Goal: Information Seeking & Learning: Learn about a topic

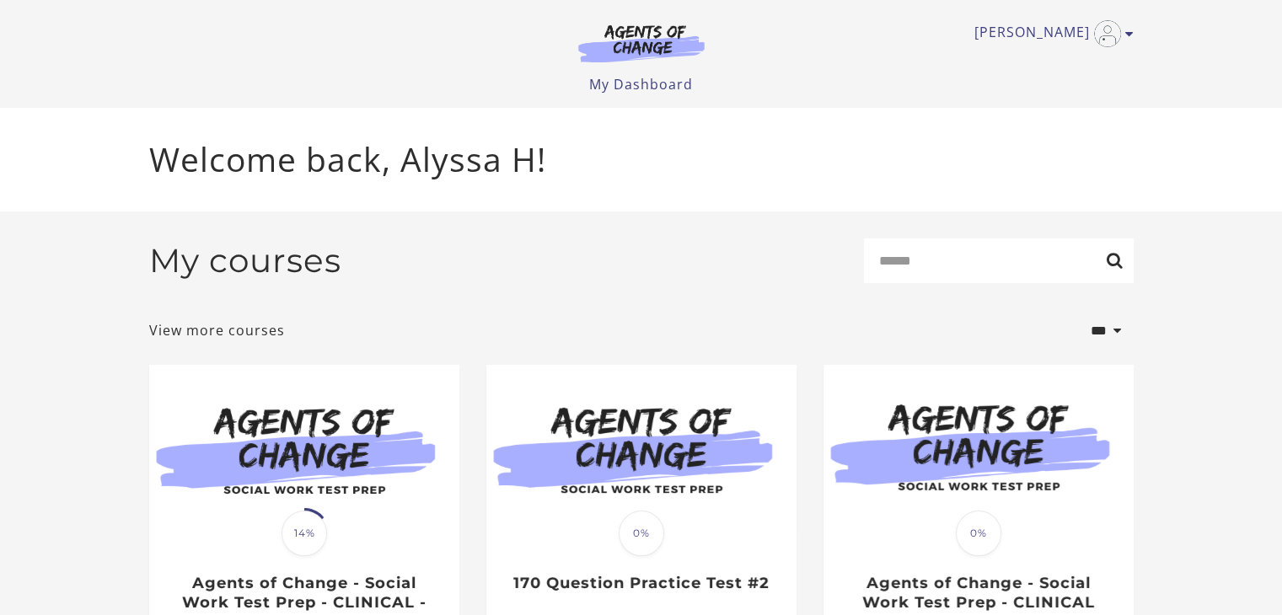
click at [305, 405] on img at bounding box center [304, 448] width 310 height 167
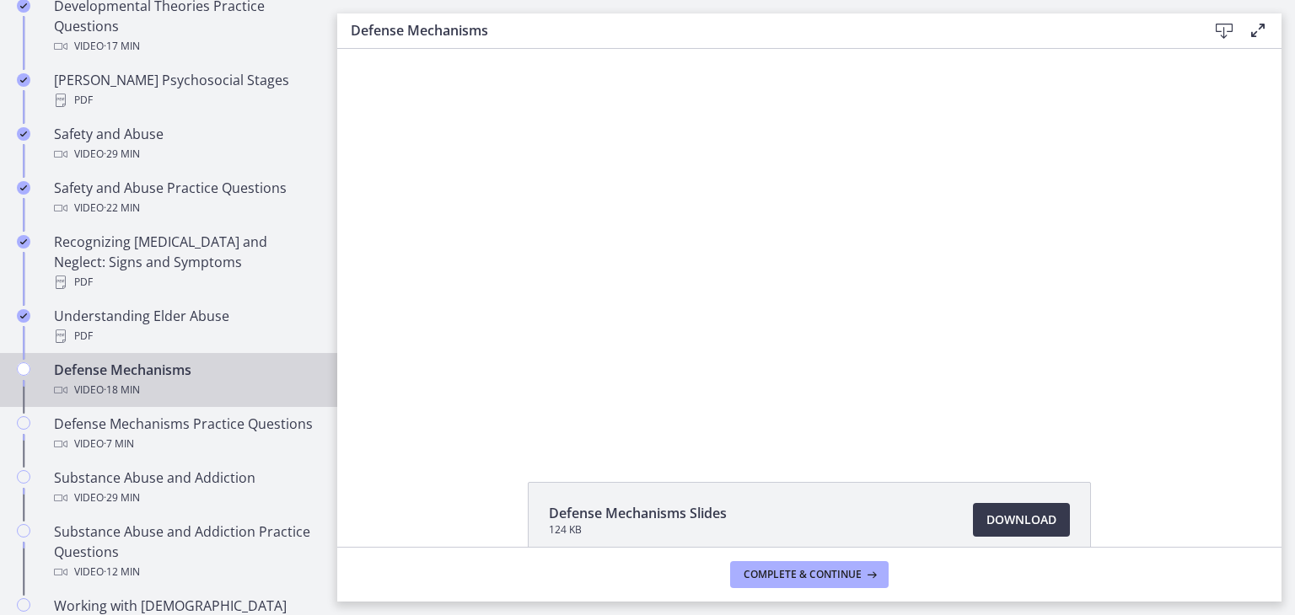
scroll to position [703, 0]
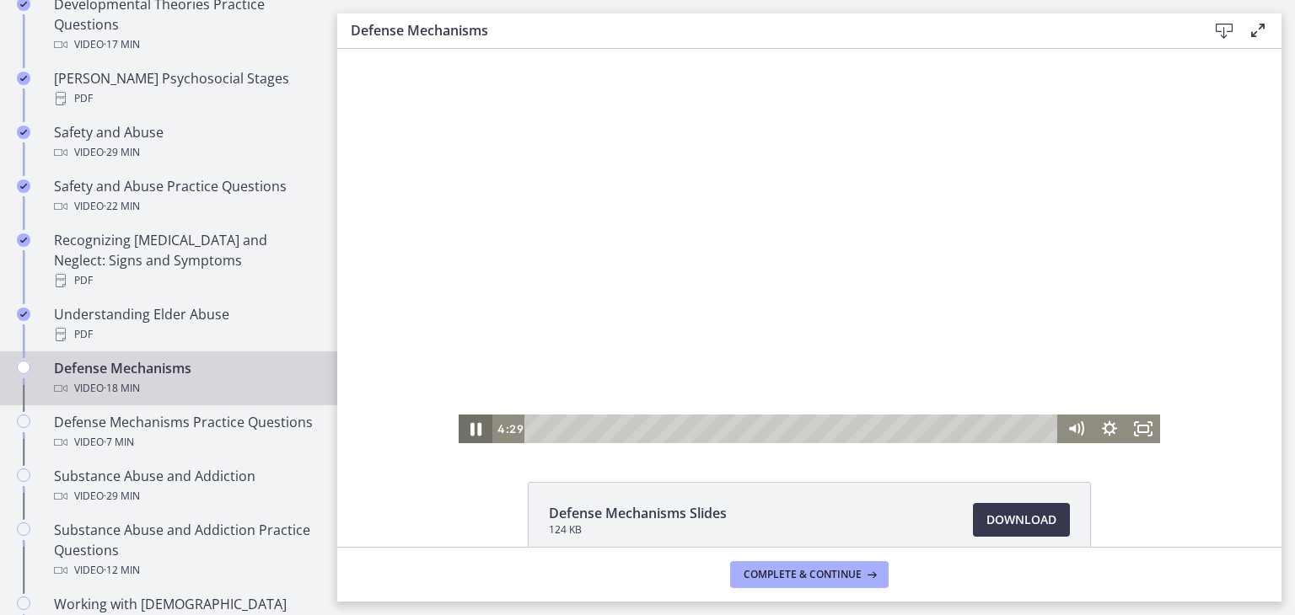
click at [476, 430] on icon "Pause" at bounding box center [475, 429] width 40 height 35
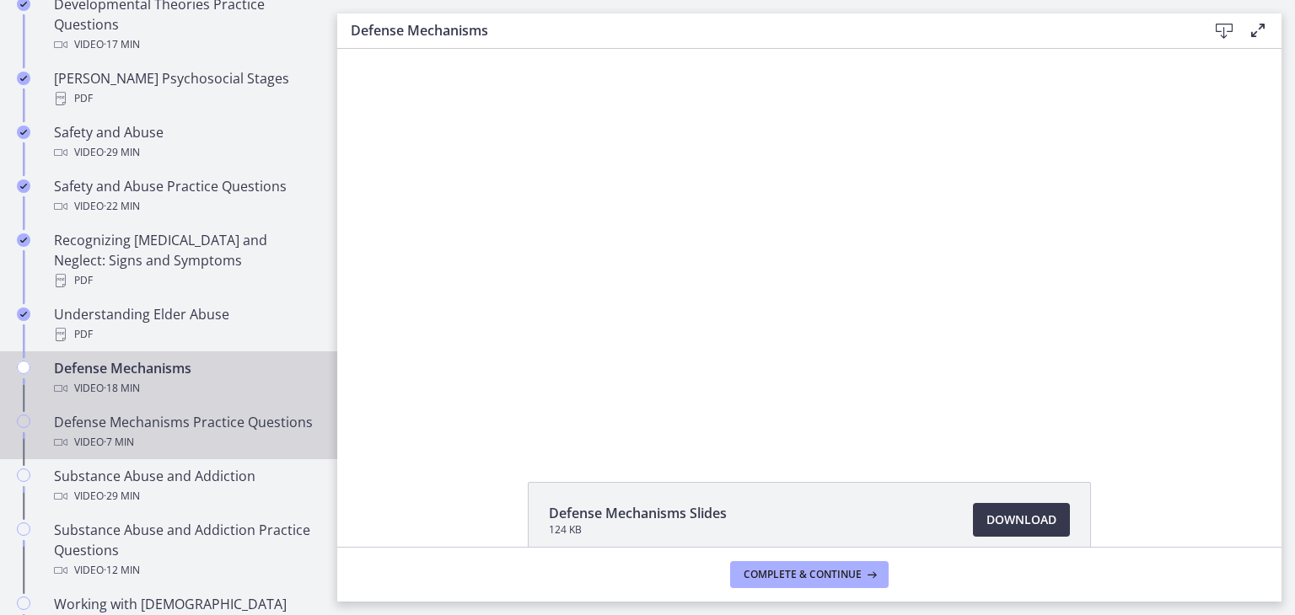
click at [208, 424] on div "Defense Mechanisms Practice Questions Video · 7 min" at bounding box center [185, 432] width 263 height 40
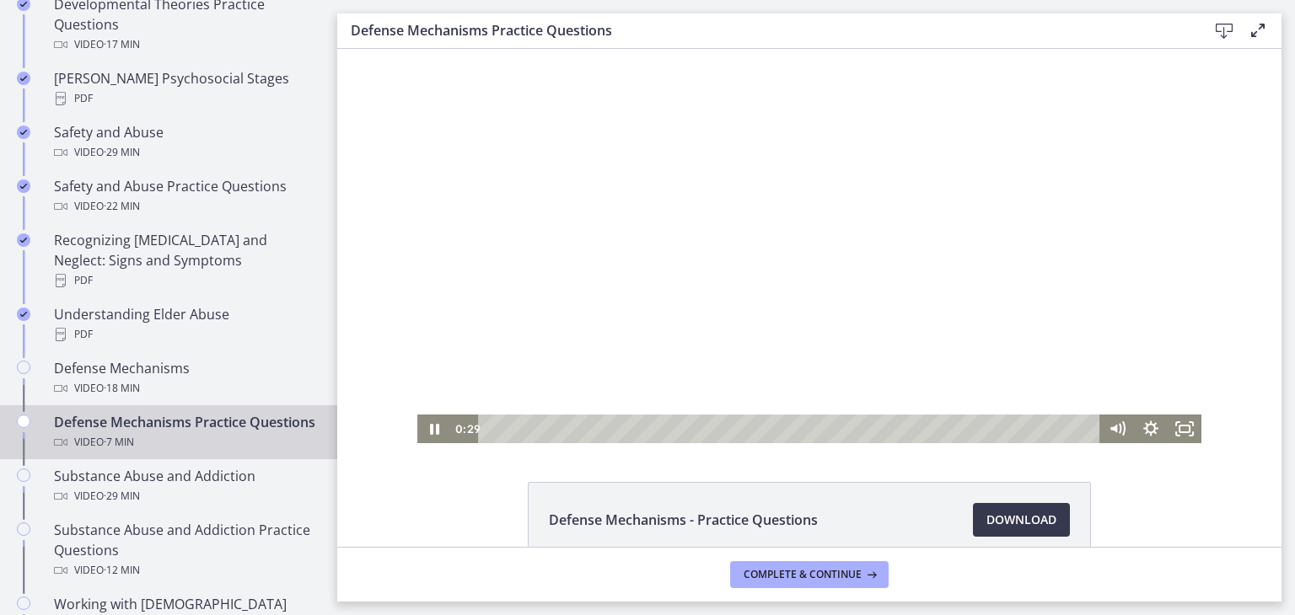
click at [841, 365] on div at bounding box center [809, 246] width 784 height 395
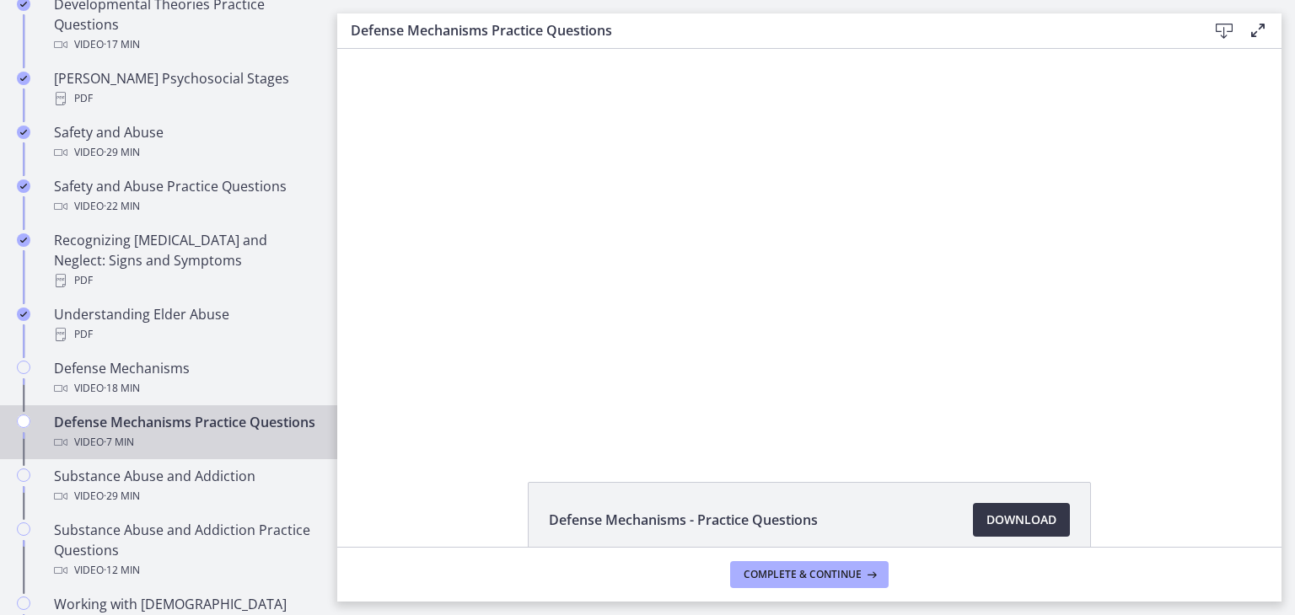
click at [1013, 524] on span "Download Opens in a new window" at bounding box center [1021, 520] width 70 height 20
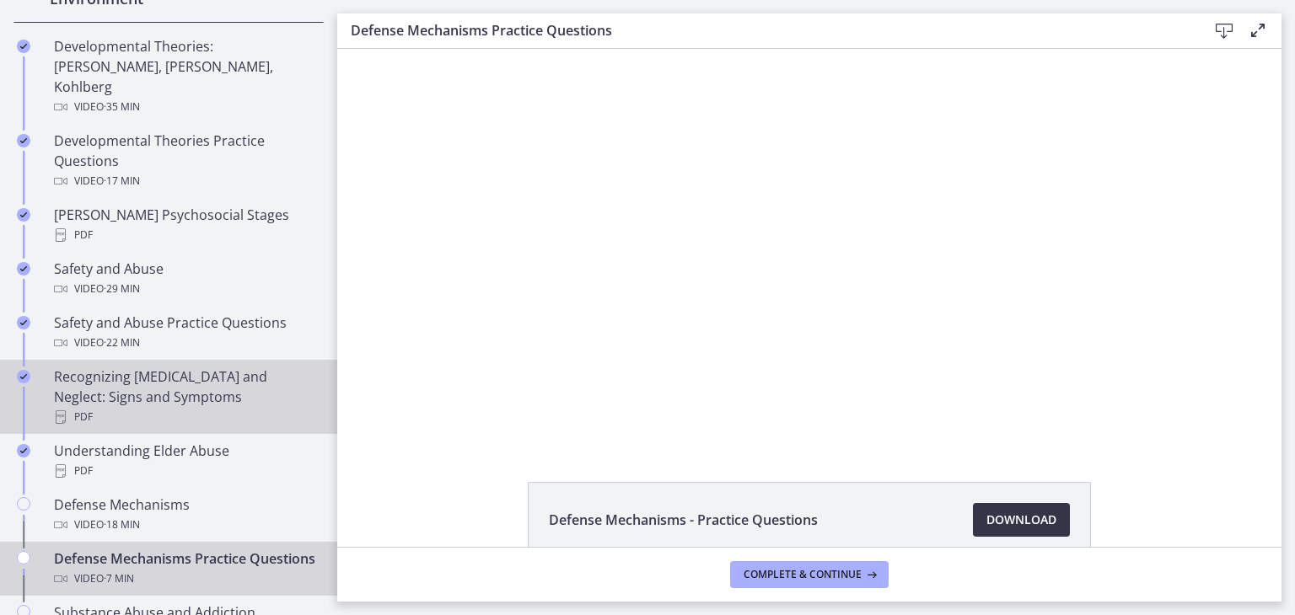
scroll to position [568, 0]
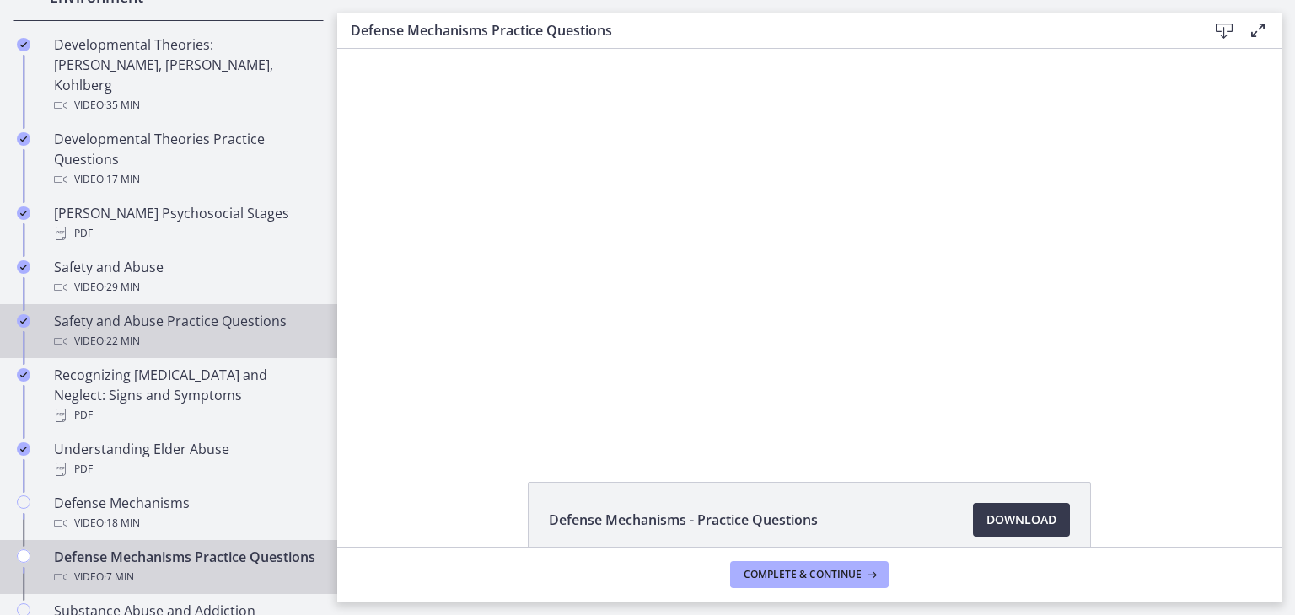
click at [189, 311] on div "Safety and Abuse Practice Questions Video · 22 min" at bounding box center [185, 331] width 263 height 40
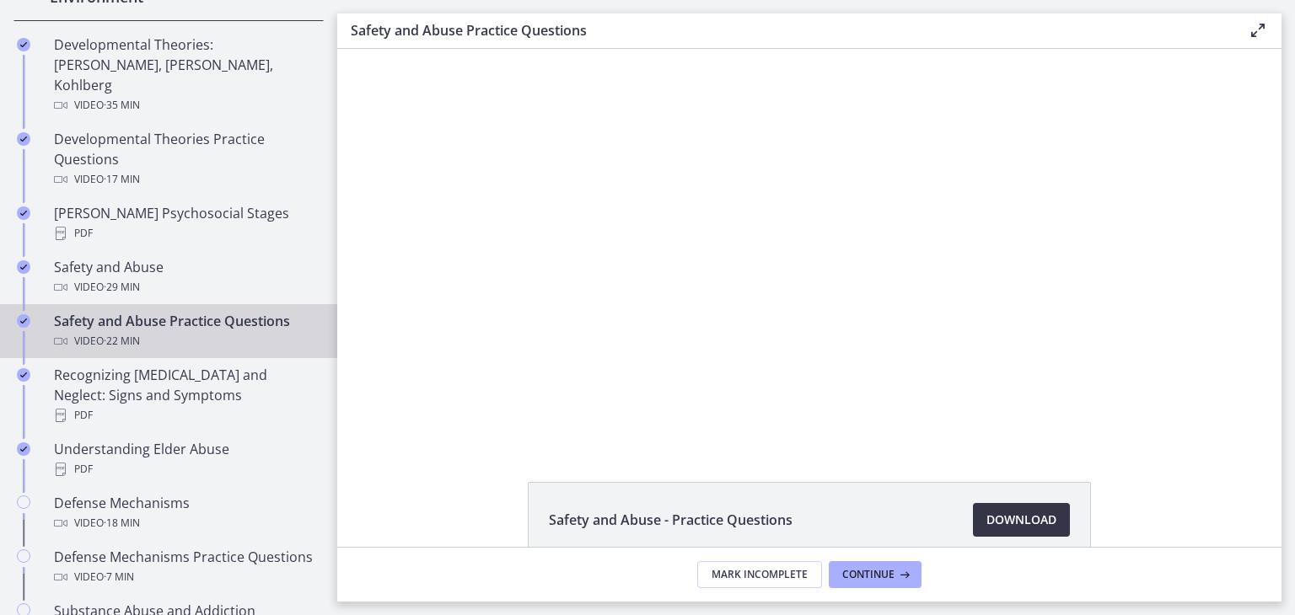
click at [1009, 524] on span "Download Opens in a new window" at bounding box center [1021, 520] width 70 height 20
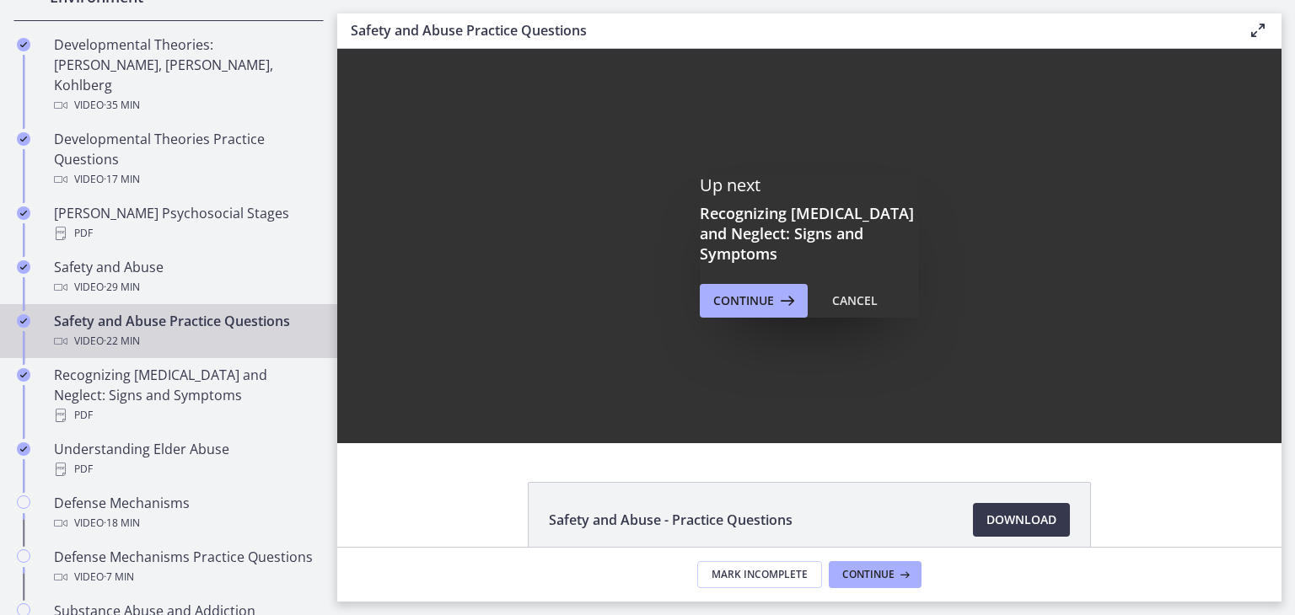
click at [674, 182] on div "Up next Recognizing [MEDICAL_DATA] and Neglect: Signs and Symptoms Continue Can…" at bounding box center [809, 246] width 944 height 395
click at [191, 311] on div "Safety and Abuse Practice Questions Video · 22 min" at bounding box center [185, 331] width 263 height 40
click at [859, 571] on span "Continue" at bounding box center [868, 574] width 52 height 13
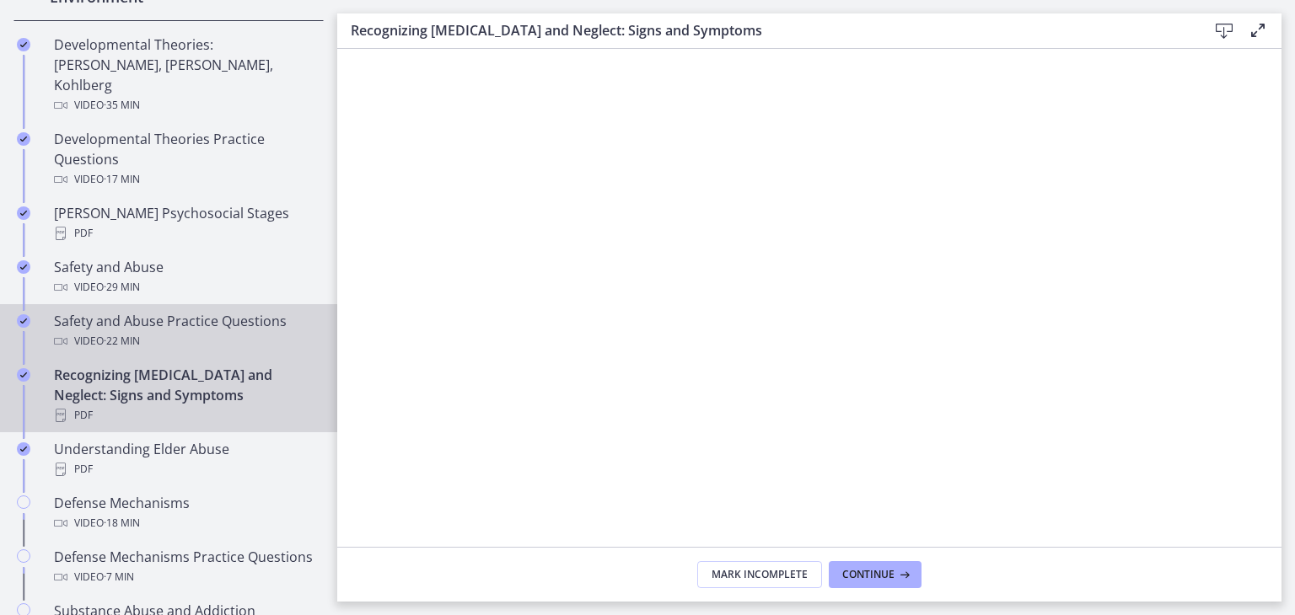
click at [140, 331] on span "· 22 min" at bounding box center [122, 341] width 36 height 20
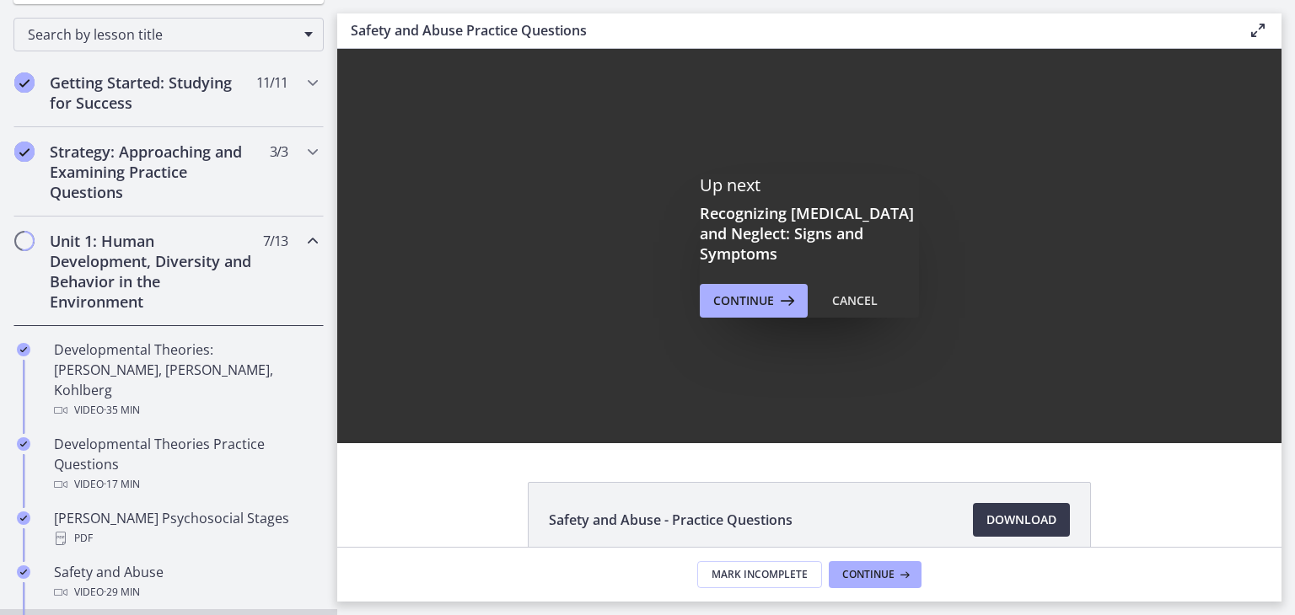
scroll to position [263, 0]
click at [298, 251] on div "Unit 1: Human Development, Diversity and Behavior in the Environment 7 / 13 Com…" at bounding box center [168, 272] width 310 height 110
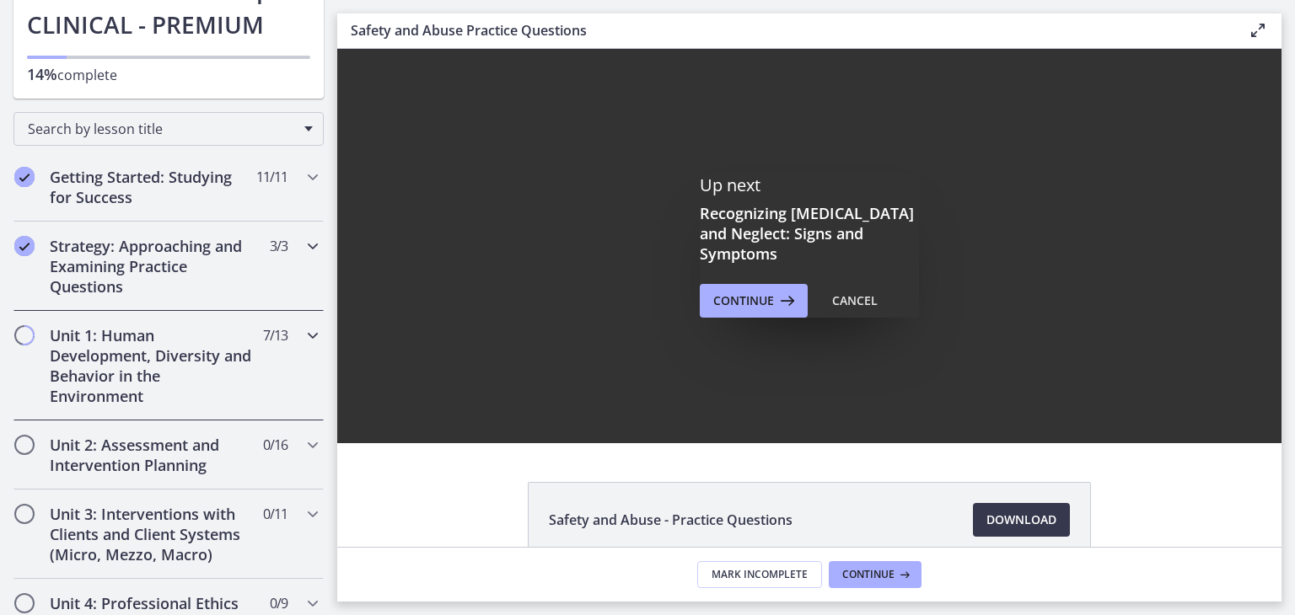
scroll to position [158, 0]
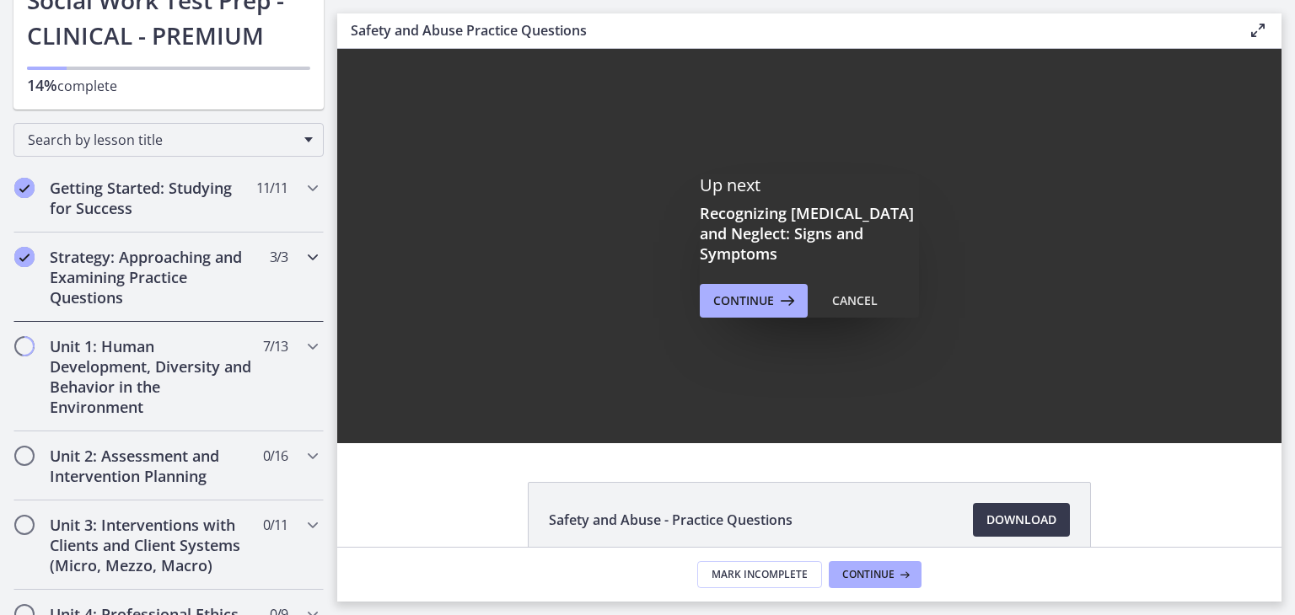
click at [287, 262] on div "Strategy: Approaching and Examining Practice Questions 3 / 3 Completed" at bounding box center [168, 277] width 310 height 89
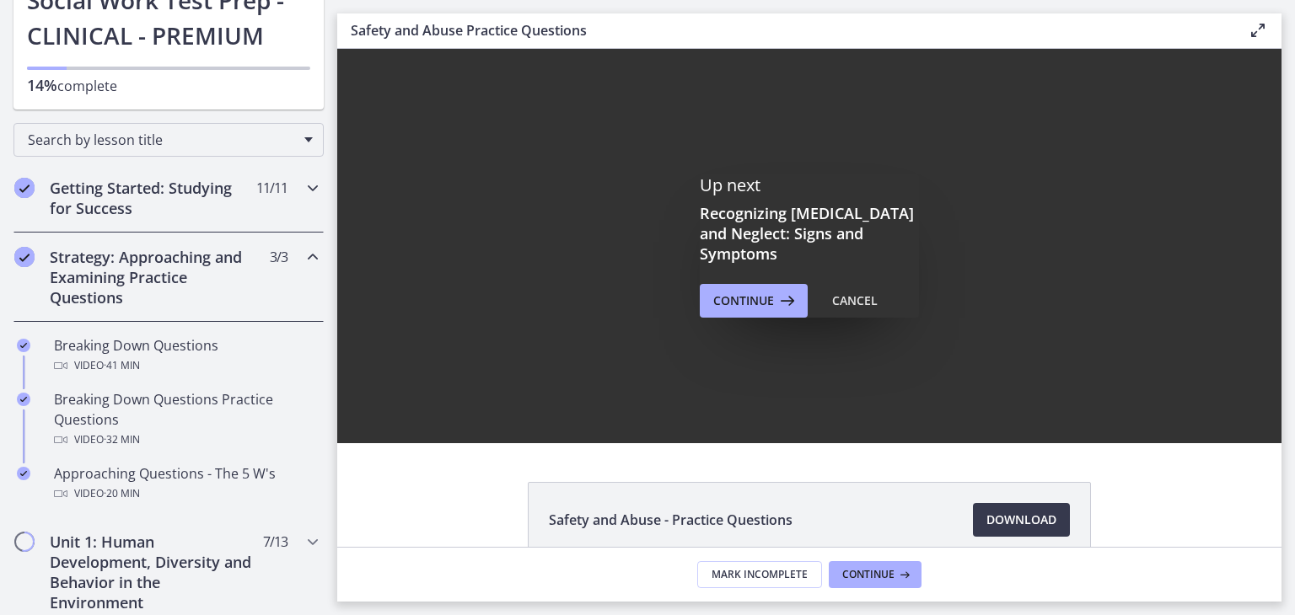
click at [286, 175] on div "Getting Started: Studying for Success 11 / 11 Completed" at bounding box center [168, 198] width 310 height 69
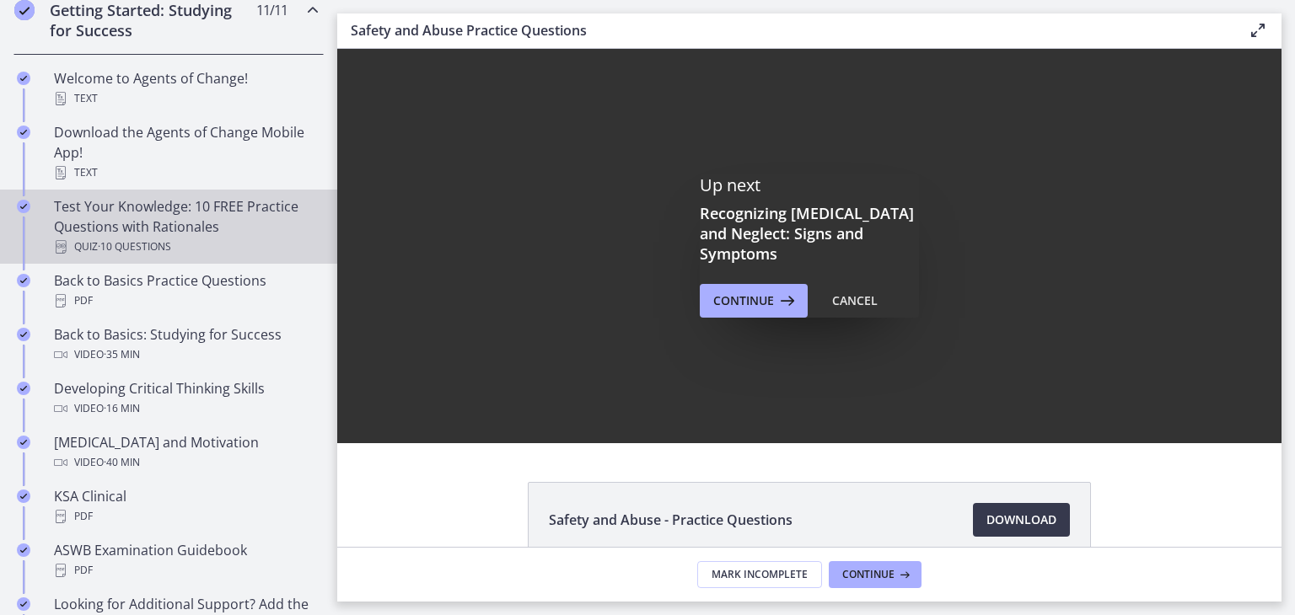
scroll to position [246, 0]
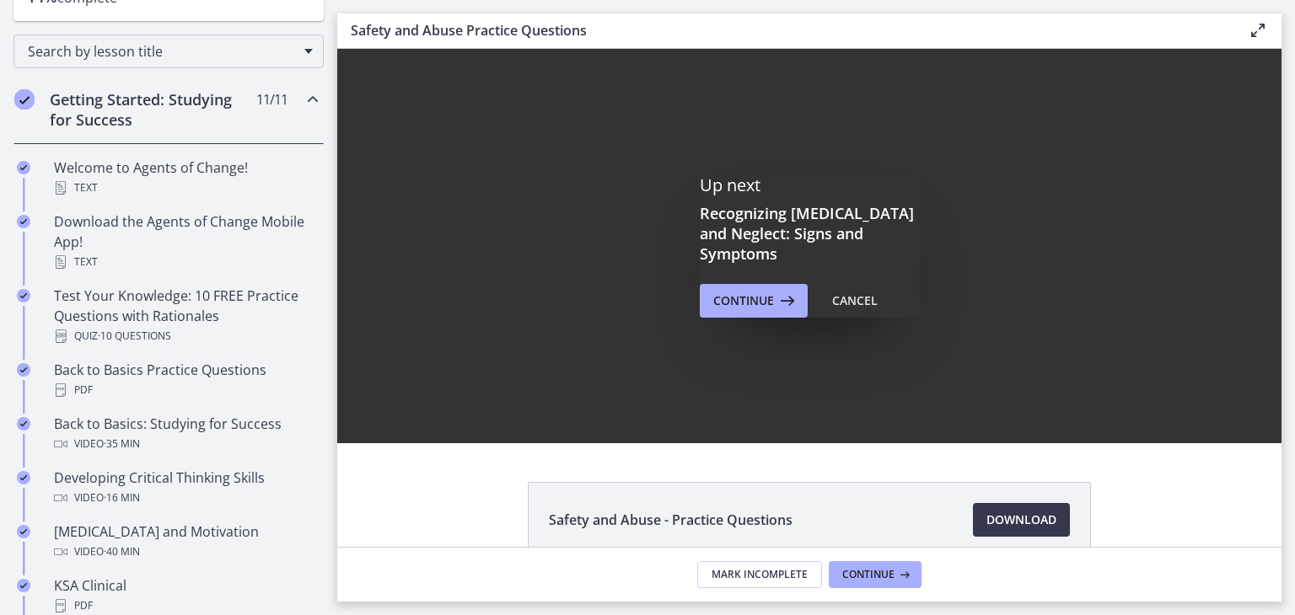
click at [302, 110] on div "Getting Started: Studying for Success 11 / 11 Completed" at bounding box center [168, 109] width 310 height 69
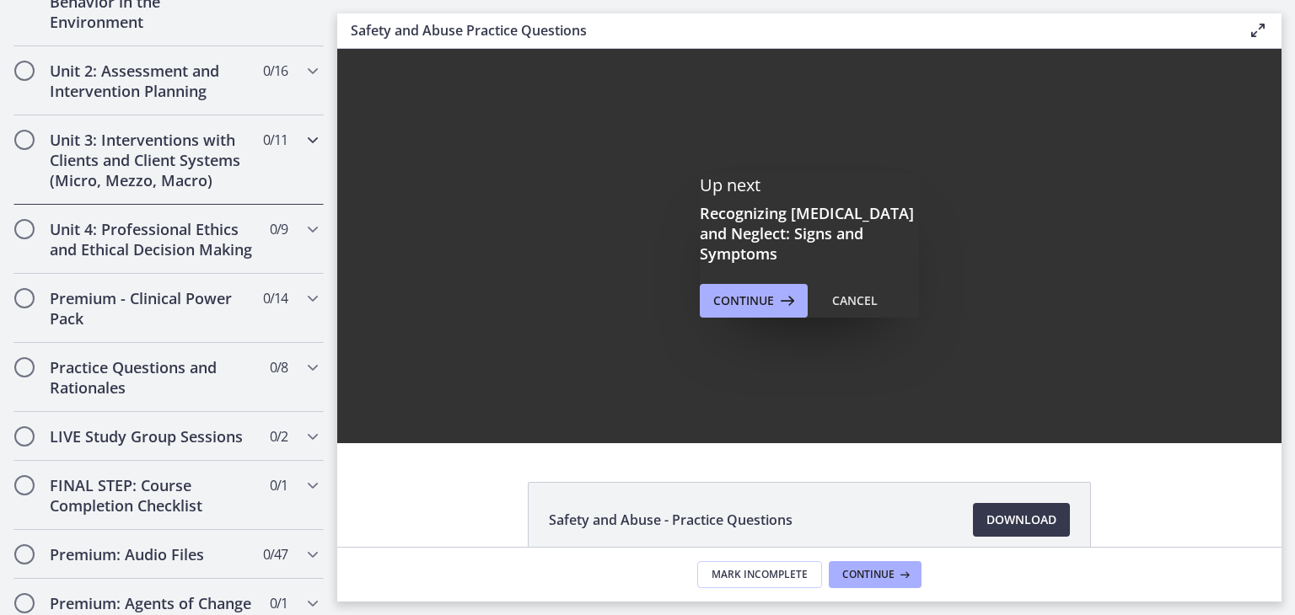
scroll to position [563, 0]
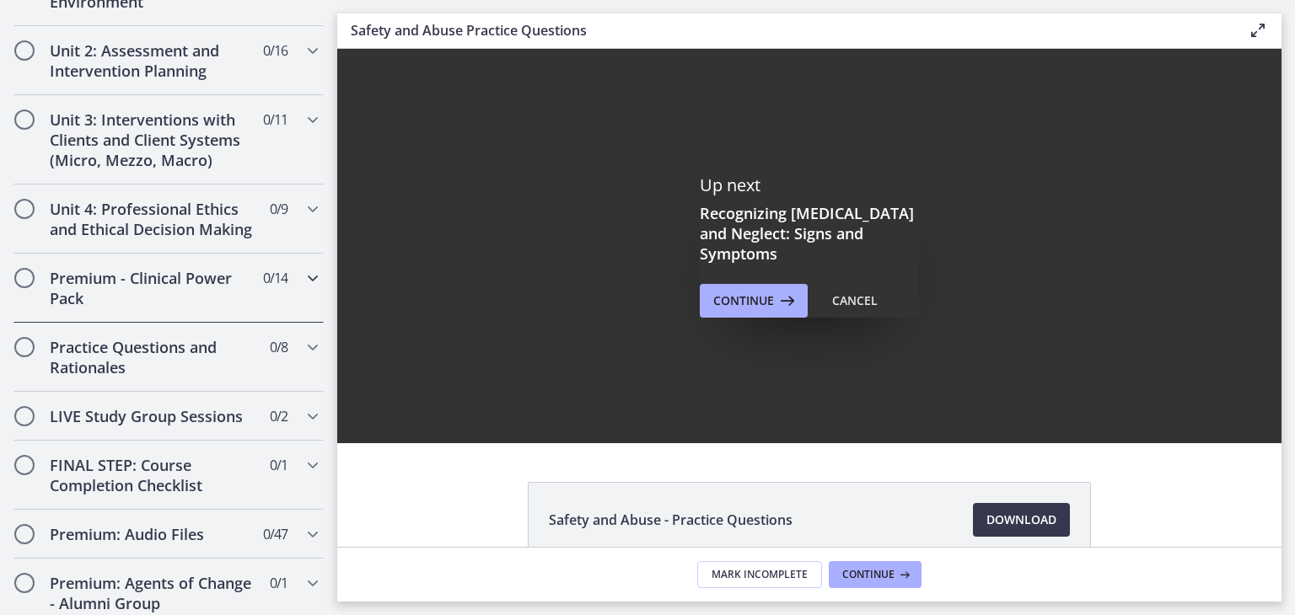
click at [278, 317] on div "Premium - Clinical Power Pack 0 / 14 Completed" at bounding box center [168, 288] width 310 height 69
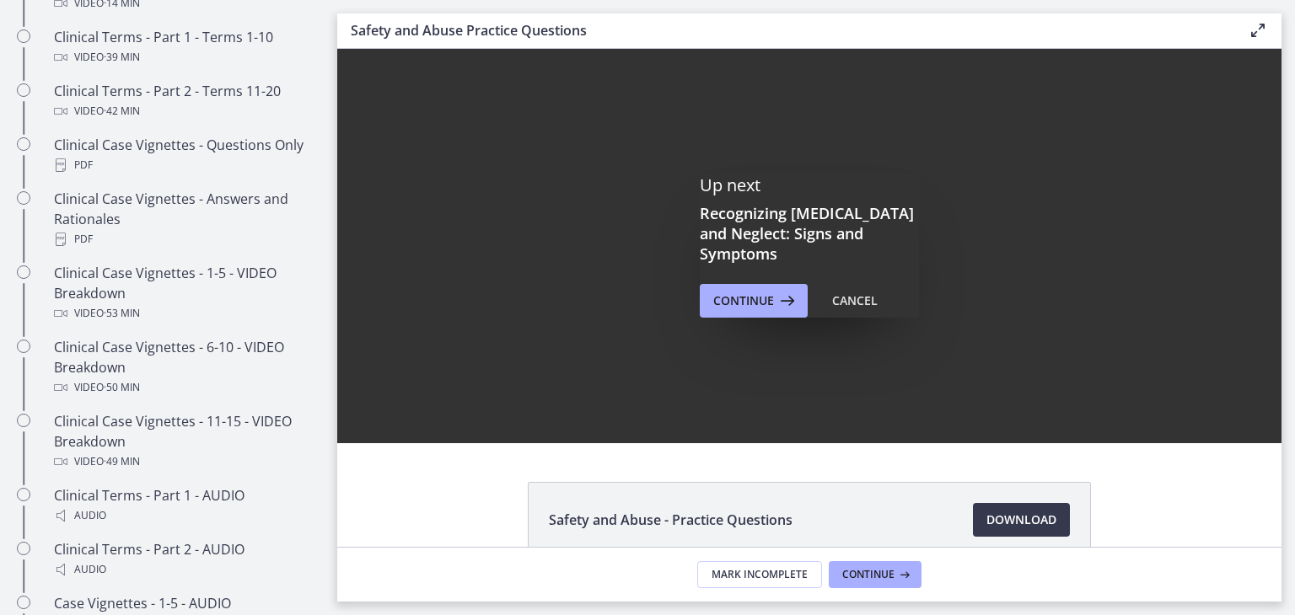
scroll to position [980, 0]
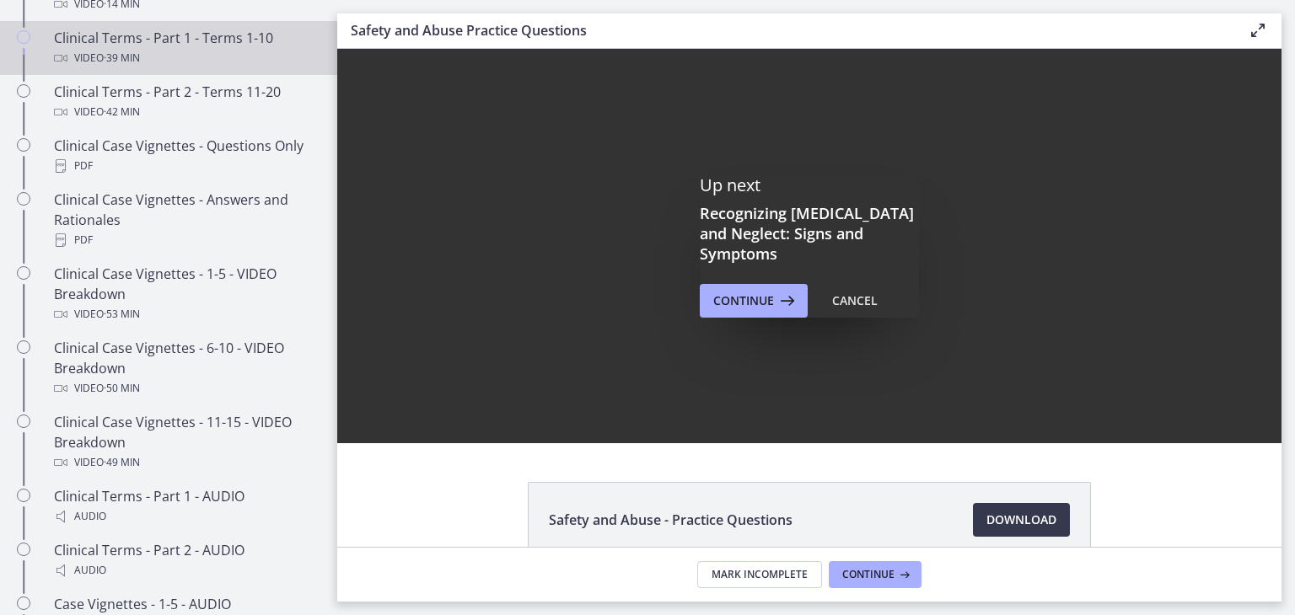
click at [228, 41] on link "Clinical Terms - Part 1 - Terms 1-10 Video · 39 min" at bounding box center [168, 48] width 337 height 54
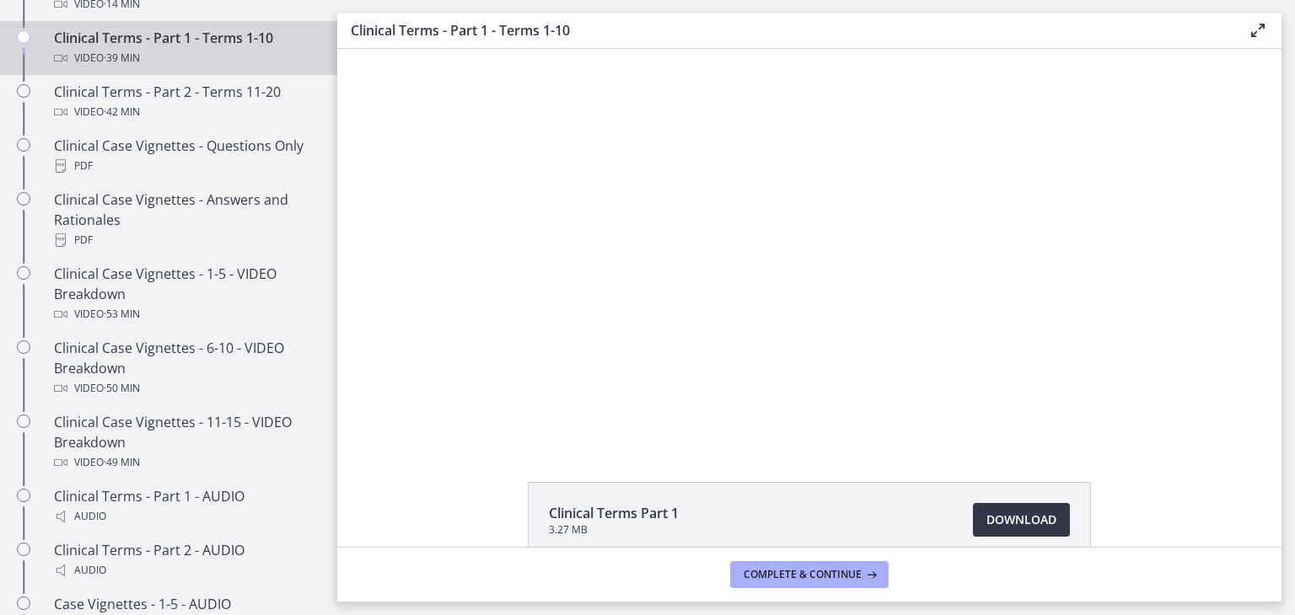
click at [1018, 521] on span "Download Opens in a new window" at bounding box center [1021, 520] width 70 height 20
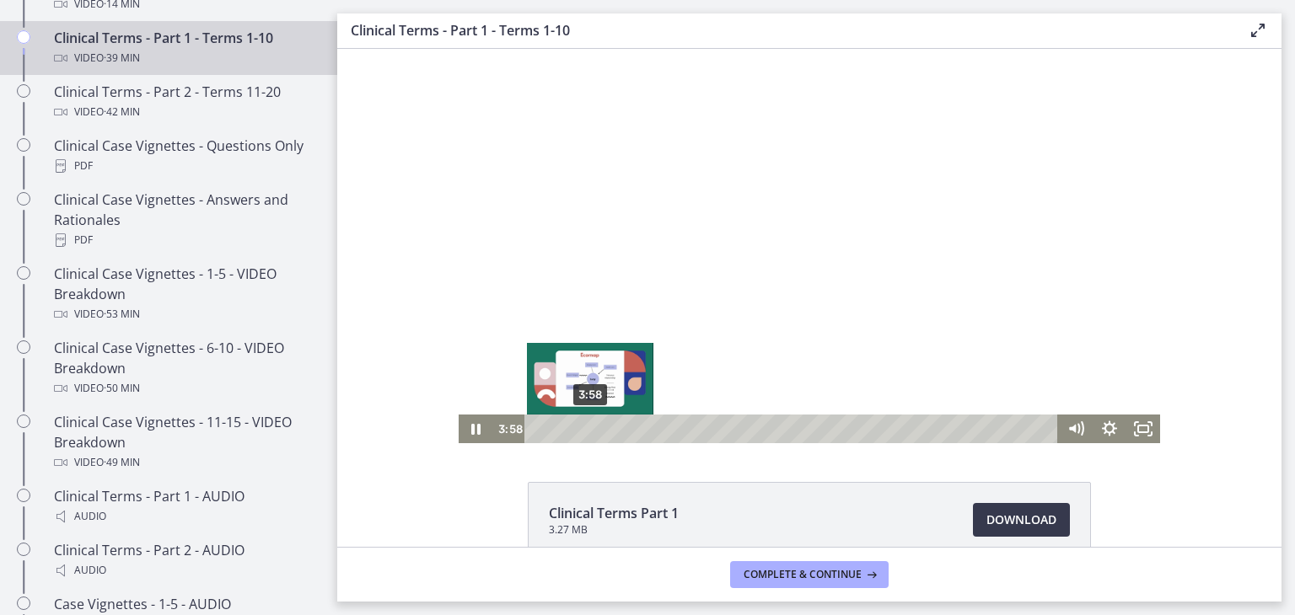
click at [583, 428] on div "3:58" at bounding box center [793, 429] width 513 height 29
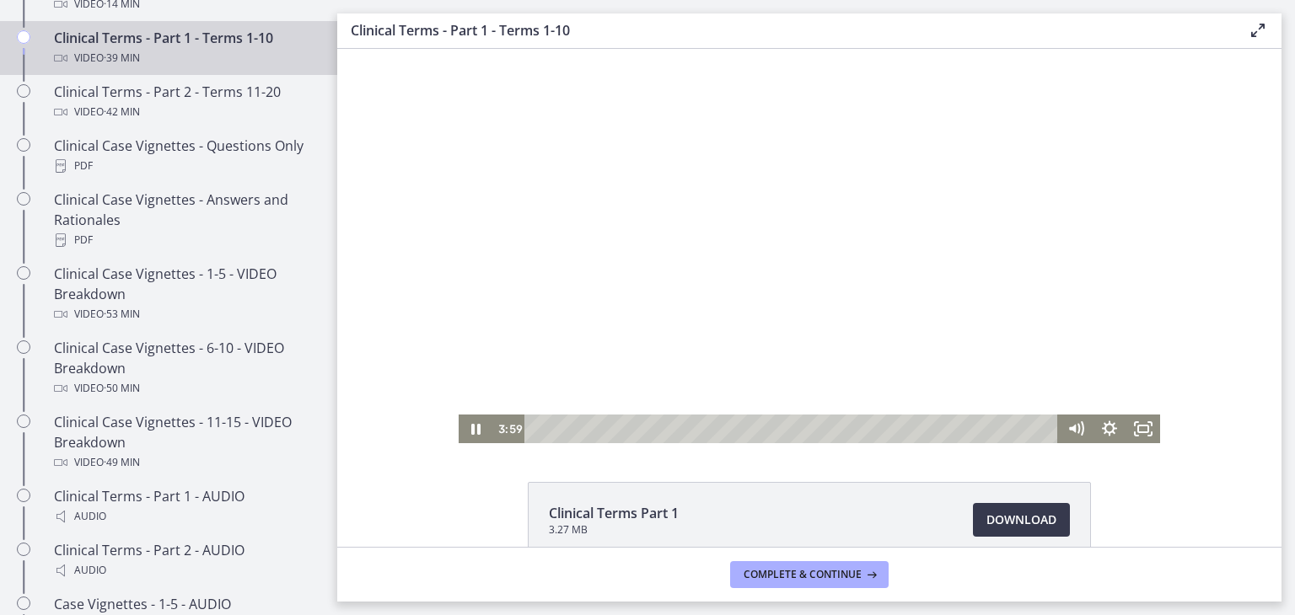
click at [728, 299] on div at bounding box center [809, 246] width 701 height 395
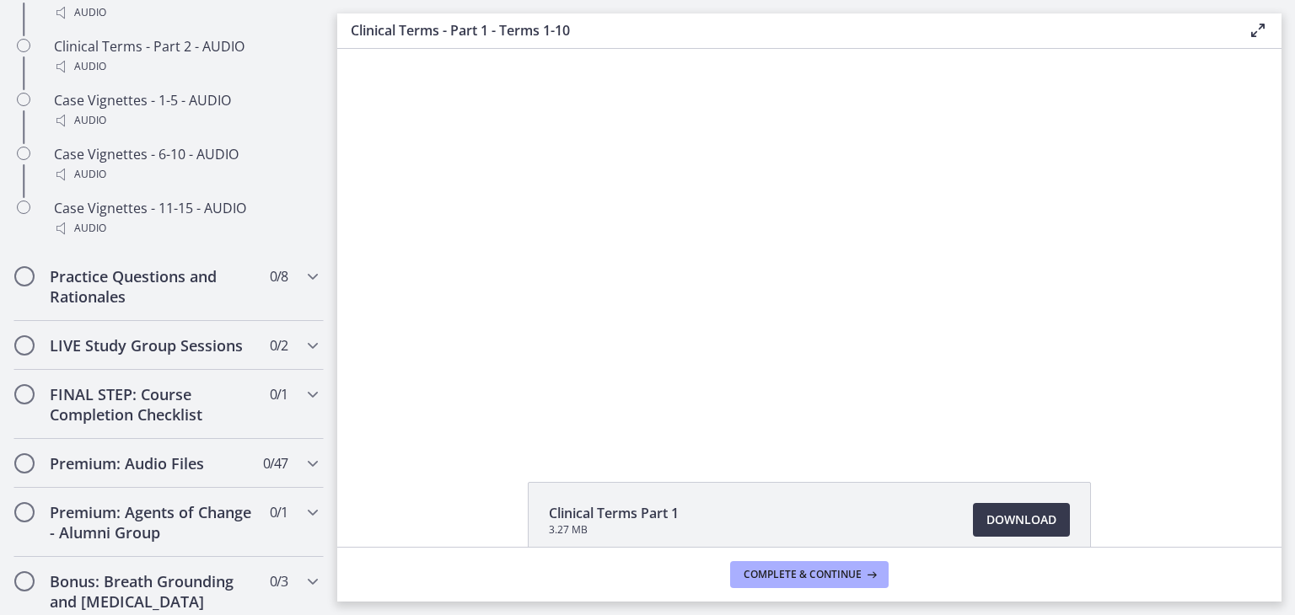
scroll to position [1489, 0]
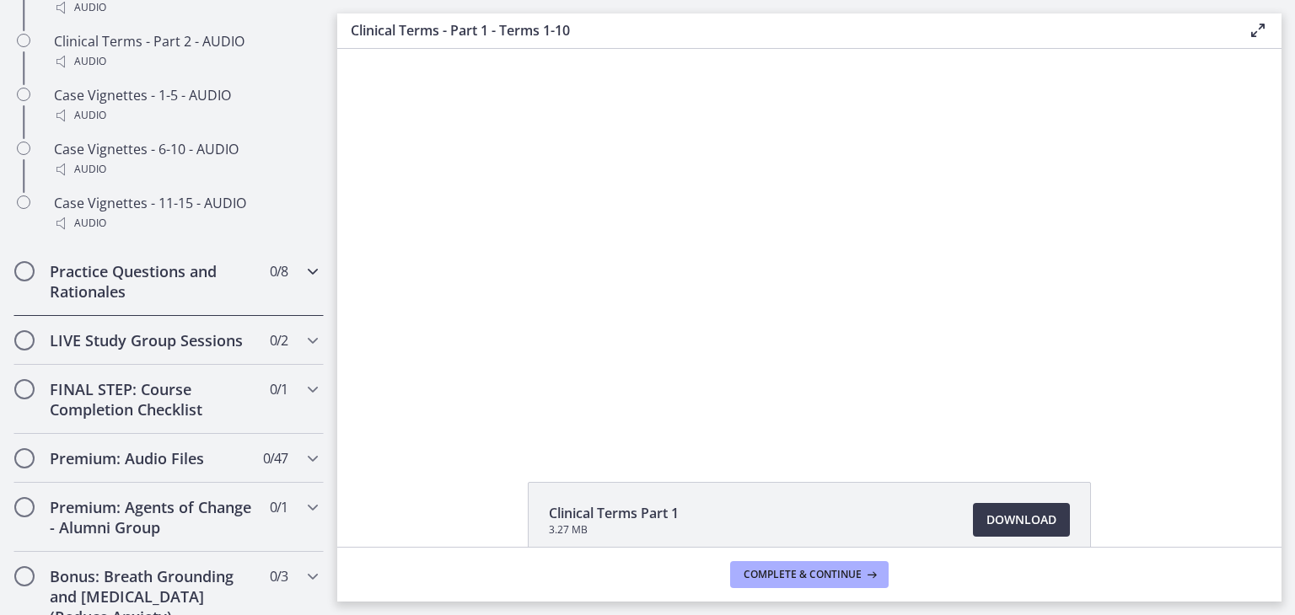
click at [278, 308] on div "Practice Questions and Rationales 0 / 8 Completed" at bounding box center [168, 281] width 310 height 69
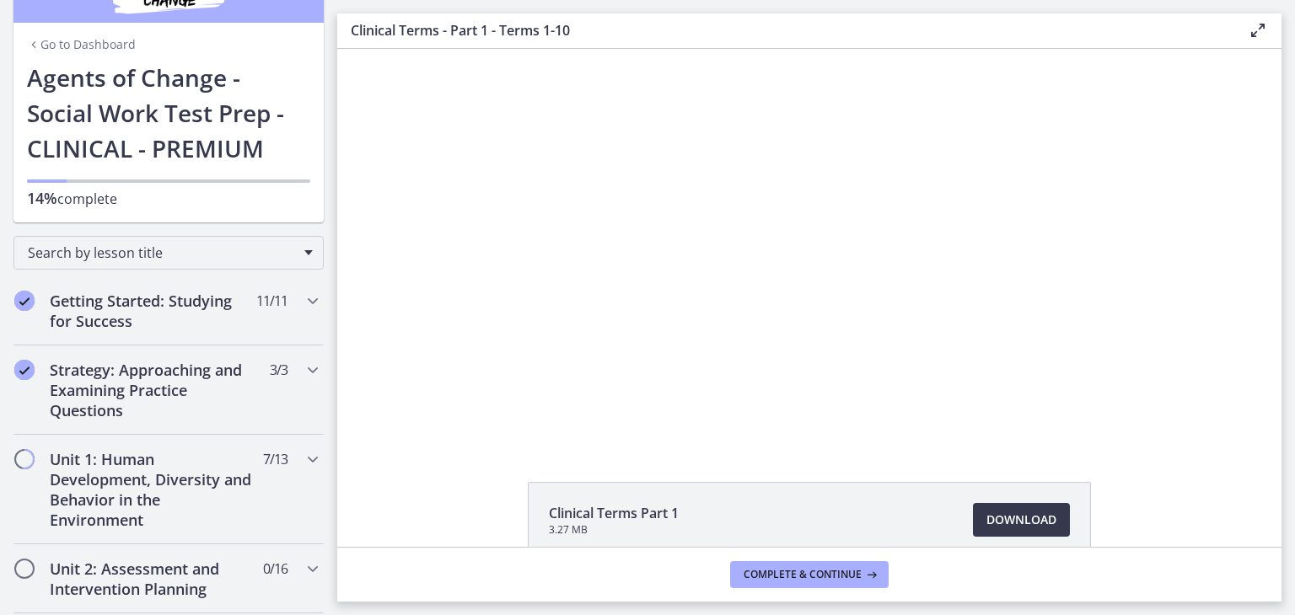
scroll to position [0, 0]
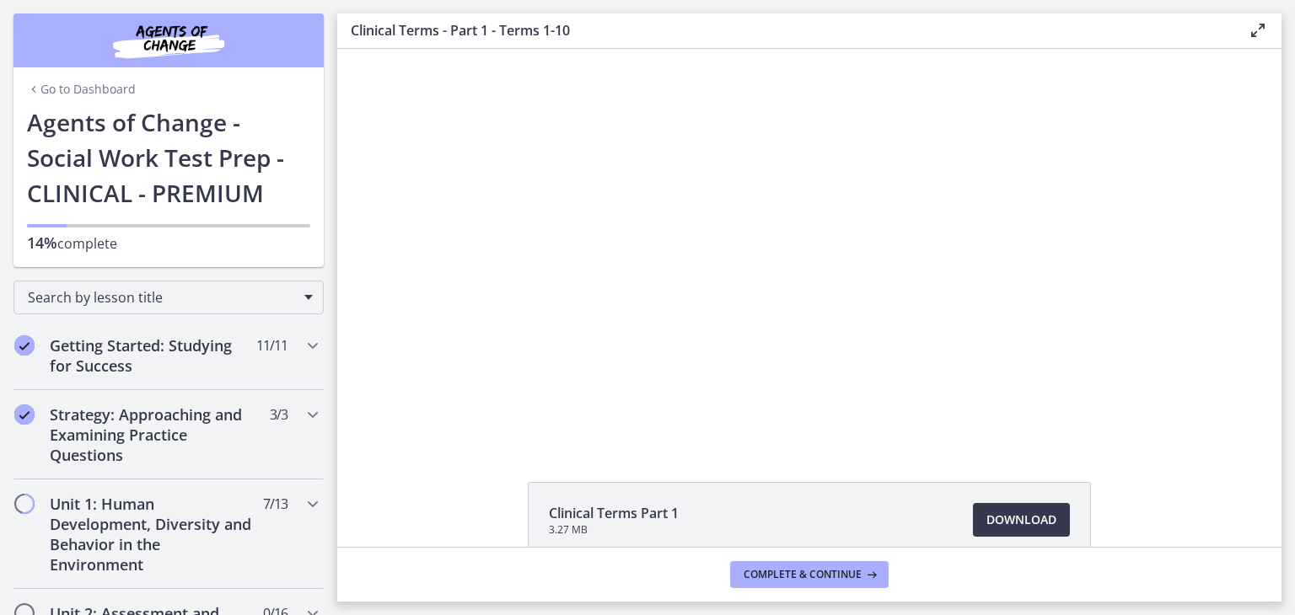
click at [105, 91] on link "Go to Dashboard" at bounding box center [81, 89] width 109 height 17
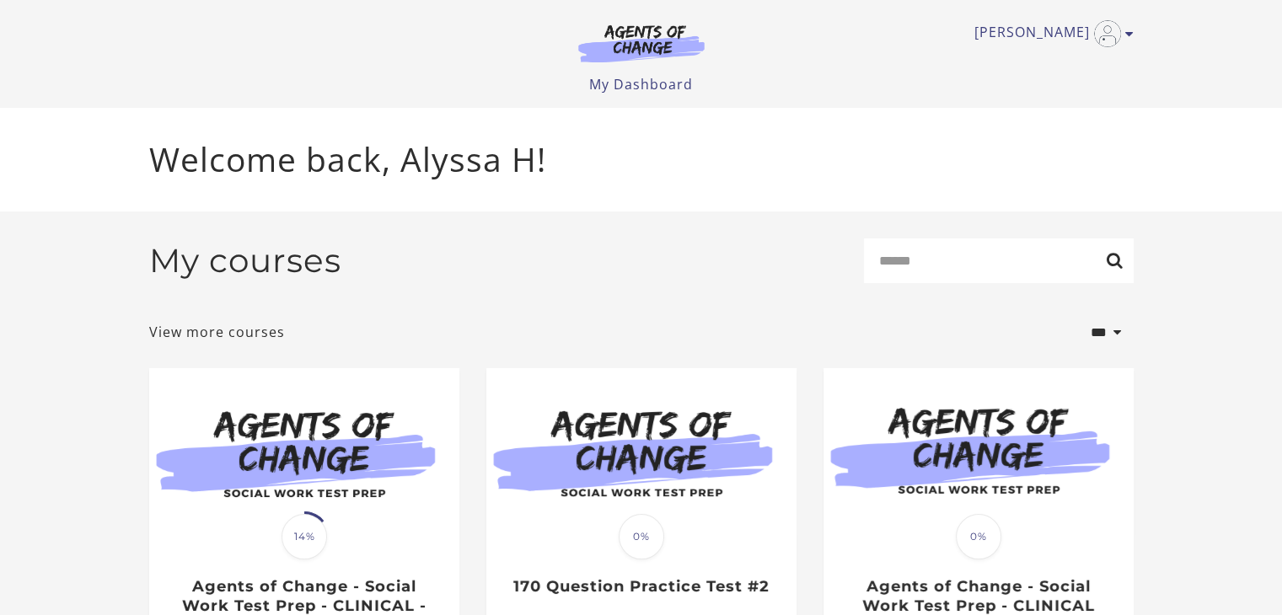
scroll to position [159, 0]
